Goal: Task Accomplishment & Management: Manage account settings

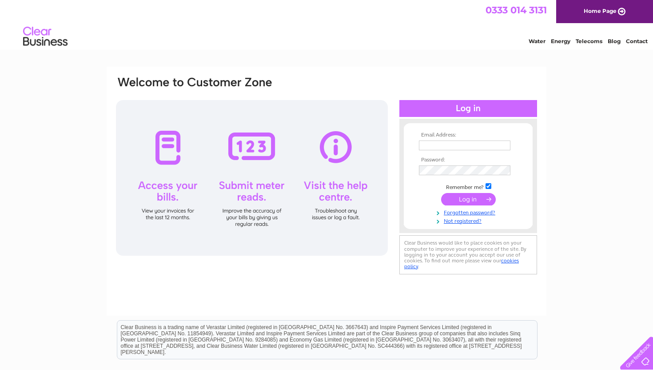
type input "landmarkwindows@aol.com"
click at [472, 196] on input "submit" at bounding box center [468, 199] width 55 height 12
click at [467, 204] on input "submit" at bounding box center [468, 199] width 55 height 12
click at [511, 203] on td at bounding box center [468, 199] width 103 height 17
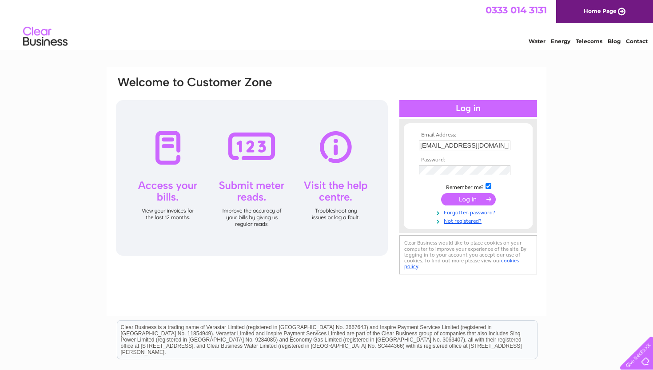
click at [477, 199] on input "submit" at bounding box center [468, 199] width 55 height 12
click at [480, 195] on input "submit" at bounding box center [468, 199] width 55 height 12
click at [471, 175] on td at bounding box center [468, 170] width 103 height 15
click at [467, 199] on input "submit" at bounding box center [468, 200] width 55 height 12
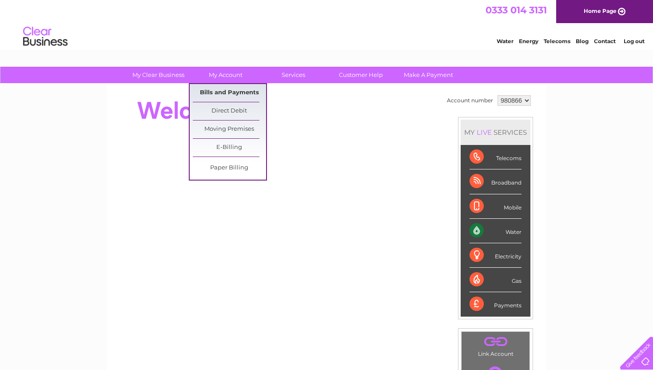
click at [241, 94] on link "Bills and Payments" at bounding box center [229, 93] width 73 height 18
click at [236, 95] on link "Bills and Payments" at bounding box center [229, 93] width 73 height 18
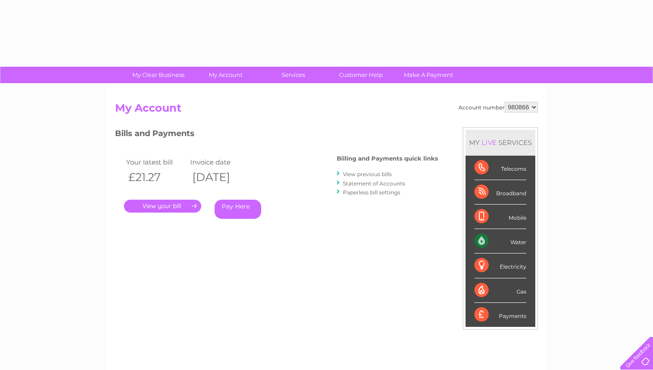
click at [175, 204] on link "." at bounding box center [162, 205] width 77 height 13
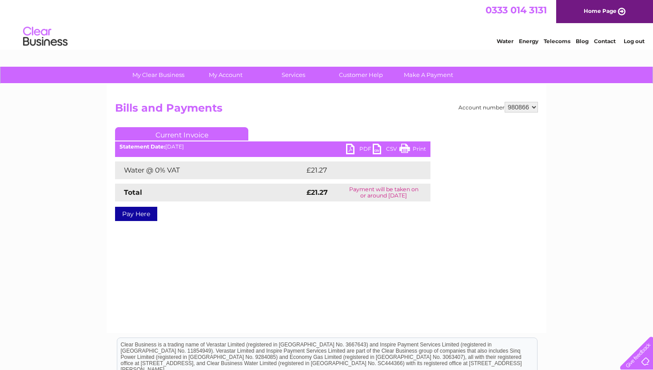
click at [359, 149] on link "PDF" at bounding box center [359, 149] width 27 height 13
